Goal: Book appointment/travel/reservation

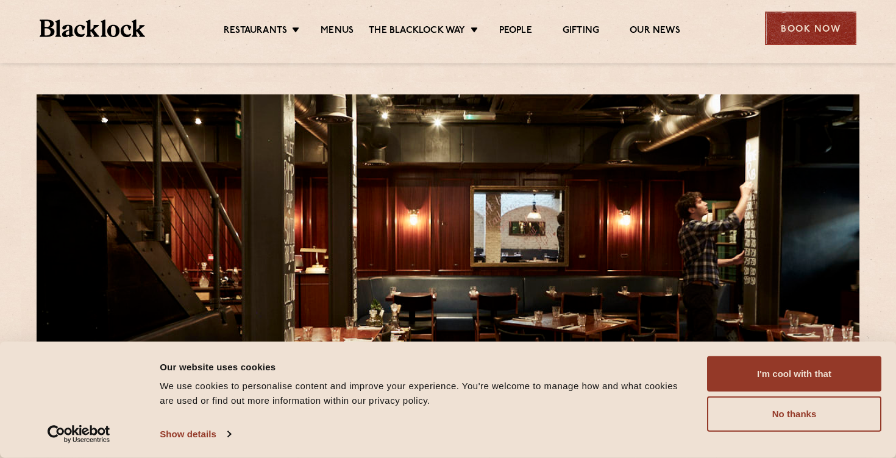
click at [788, 23] on div "Book Now" at bounding box center [810, 29] width 91 height 34
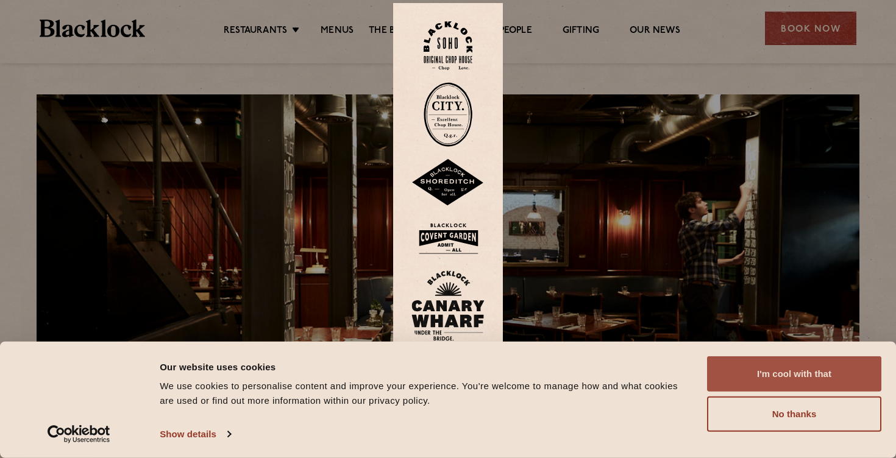
click at [822, 374] on button "I'm cool with that" at bounding box center [794, 374] width 174 height 35
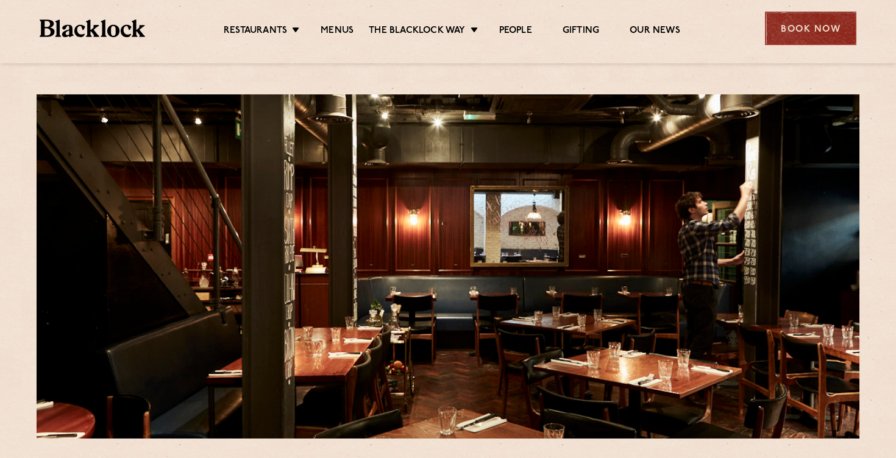
click at [808, 20] on div "Book Now" at bounding box center [810, 29] width 91 height 34
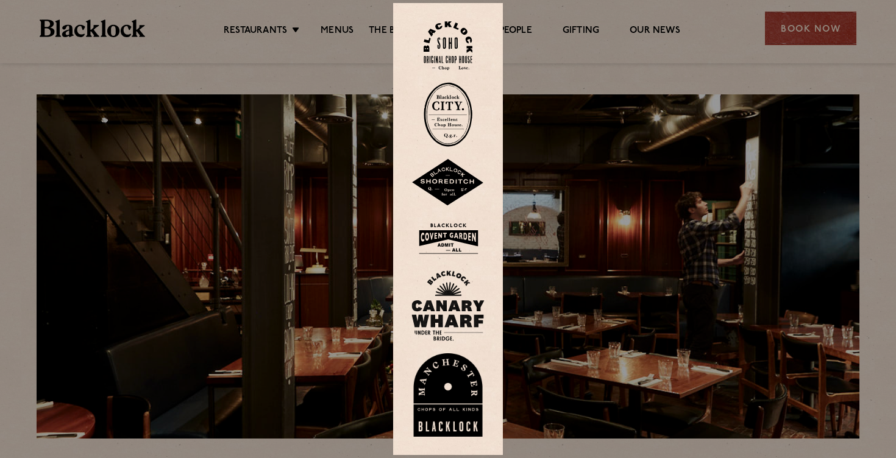
click at [447, 54] on img at bounding box center [448, 45] width 49 height 49
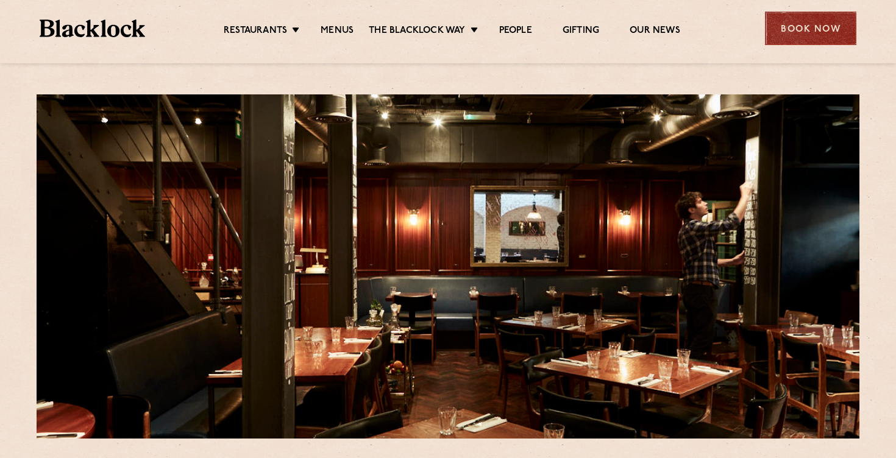
click at [780, 26] on div "Book Now" at bounding box center [810, 29] width 91 height 34
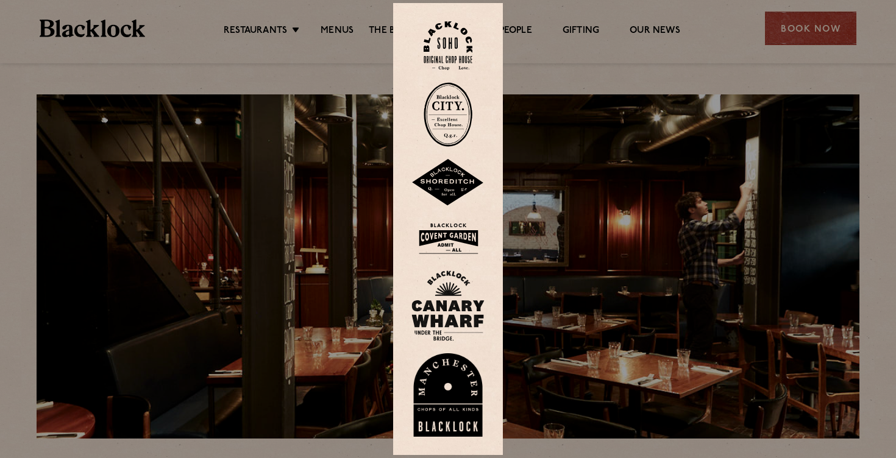
click at [433, 34] on img at bounding box center [448, 45] width 49 height 49
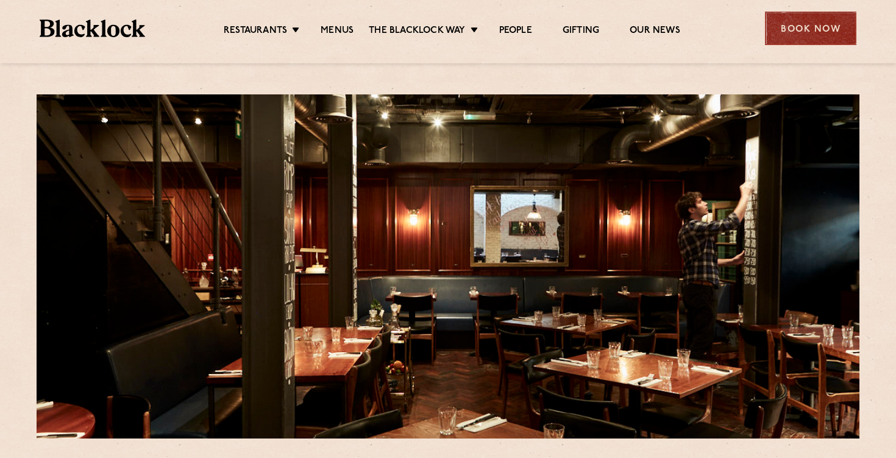
click at [814, 21] on div "Book Now" at bounding box center [810, 29] width 91 height 34
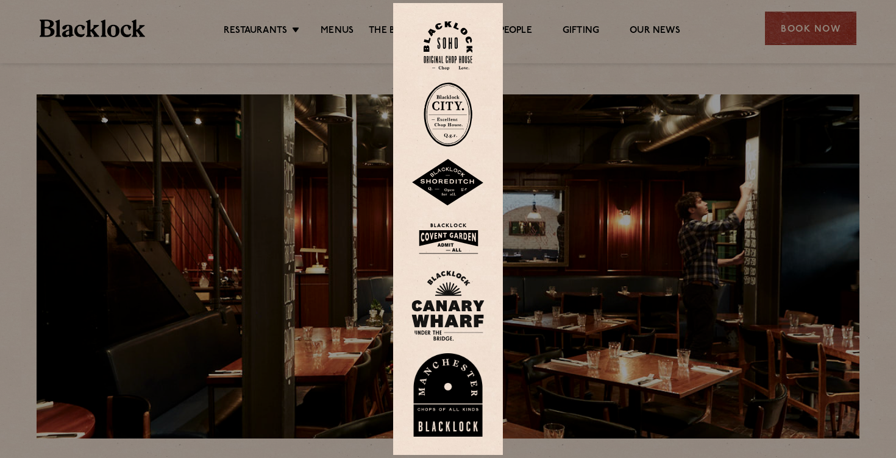
click at [445, 59] on img at bounding box center [448, 45] width 49 height 49
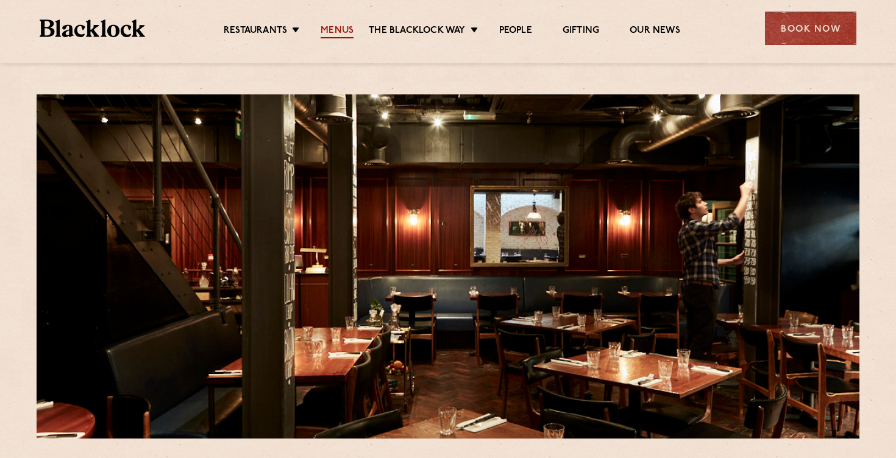
click at [338, 29] on link "Menus" at bounding box center [337, 31] width 33 height 13
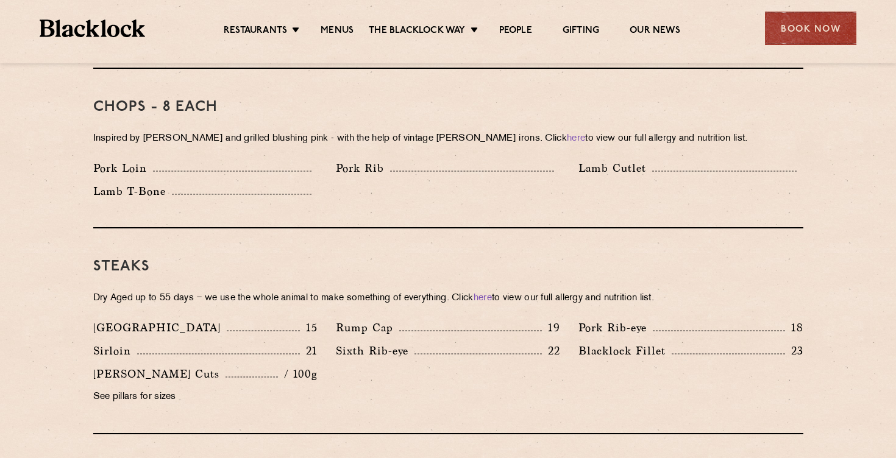
scroll to position [981, 0]
